Goal: Check status: Check status

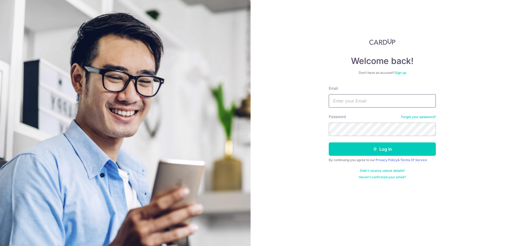
type input "[EMAIL_ADDRESS][DOMAIN_NAME]"
click at [366, 149] on button "Log in" at bounding box center [381, 148] width 107 height 13
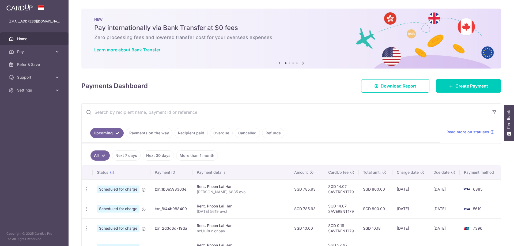
click at [244, 133] on link "Cancelled" at bounding box center [247, 133] width 25 height 10
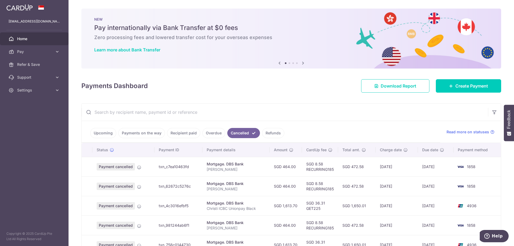
click at [141, 134] on link "Payments on the way" at bounding box center [141, 133] width 47 height 10
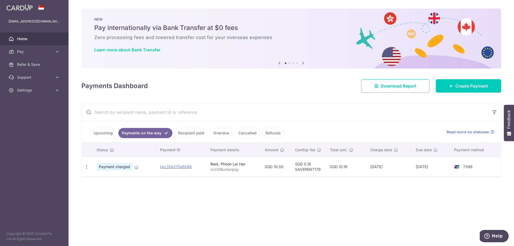
click at [104, 135] on link "Upcoming" at bounding box center [103, 133] width 26 height 10
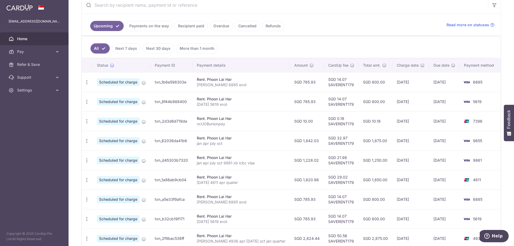
scroll to position [53, 0]
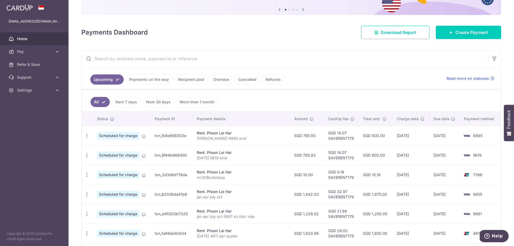
click at [271, 78] on link "Refunds" at bounding box center [273, 79] width 22 height 10
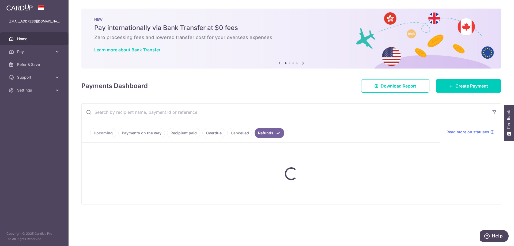
scroll to position [0, 0]
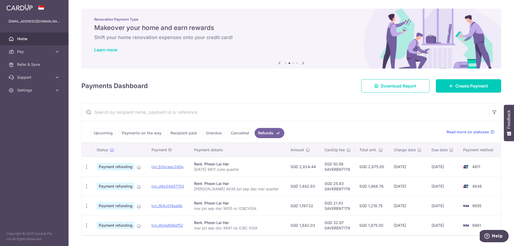
click at [247, 132] on link "Cancelled" at bounding box center [239, 133] width 25 height 10
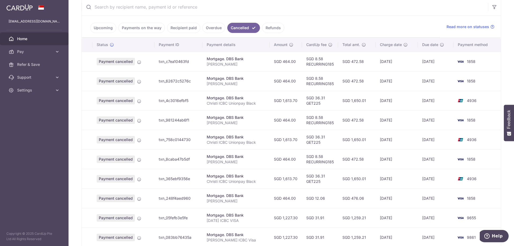
scroll to position [145, 0]
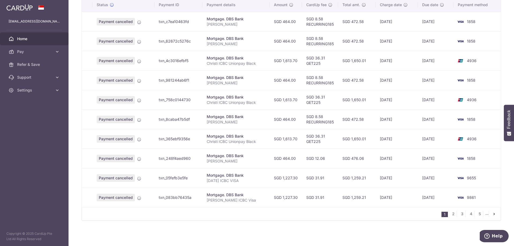
click at [485, 214] on li "..." at bounding box center [486, 213] width 3 height 6
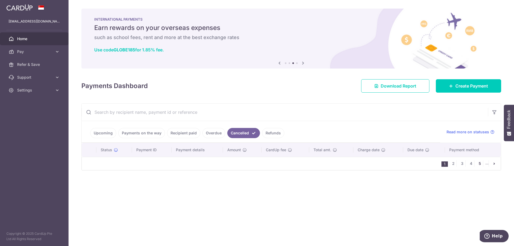
click at [479, 162] on link "5" at bounding box center [479, 163] width 6 height 6
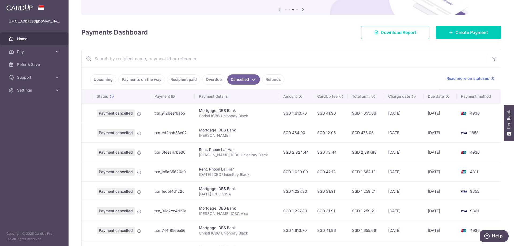
scroll to position [145, 0]
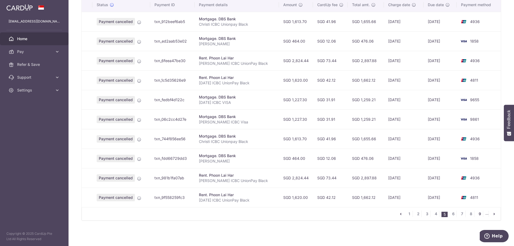
click at [476, 213] on link "9" at bounding box center [479, 213] width 6 height 6
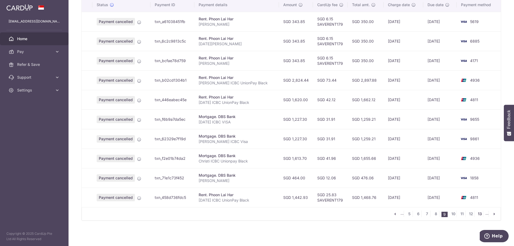
click at [477, 215] on link "13" at bounding box center [479, 213] width 6 height 6
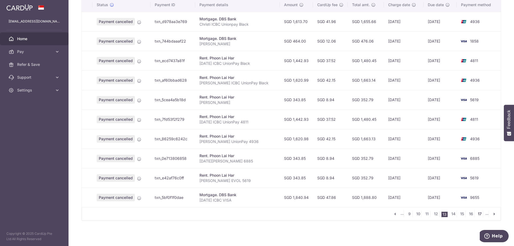
click at [478, 213] on link "17" at bounding box center [479, 213] width 6 height 6
click at [476, 215] on link "21" at bounding box center [479, 213] width 6 height 6
click at [477, 213] on link "25" at bounding box center [479, 213] width 6 height 6
click at [476, 213] on link "29" at bounding box center [479, 213] width 6 height 6
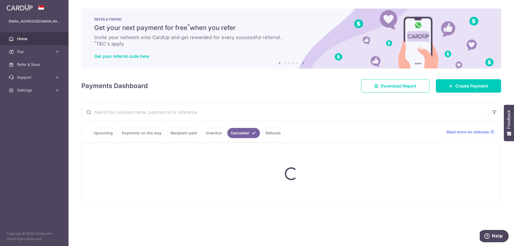
scroll to position [0, 0]
